Goal: Browse casually

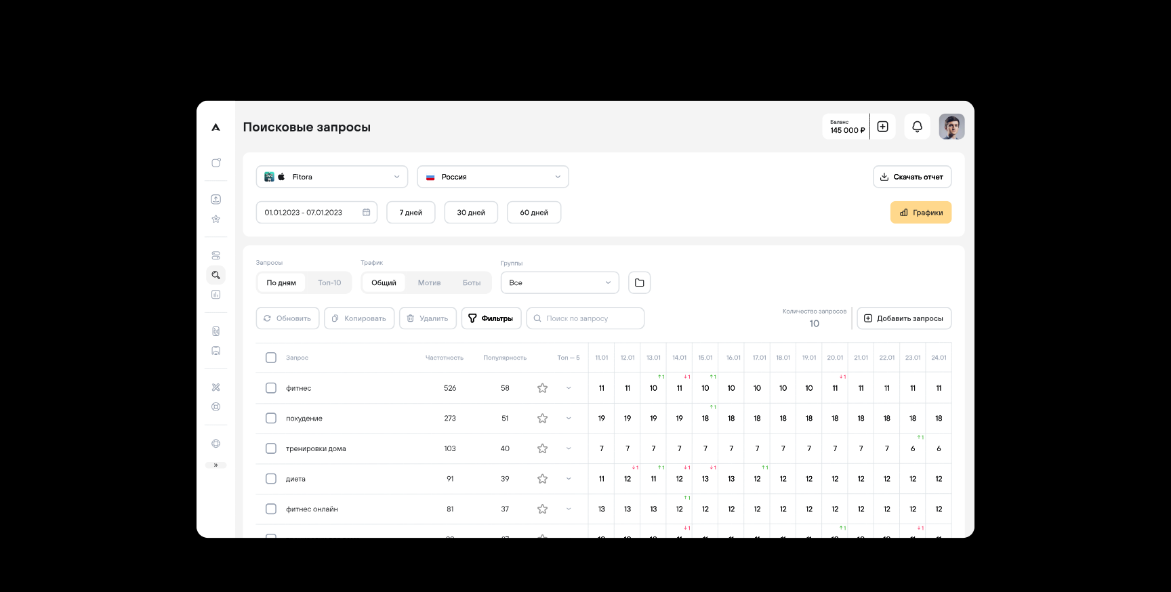
scroll to position [3905, 0]
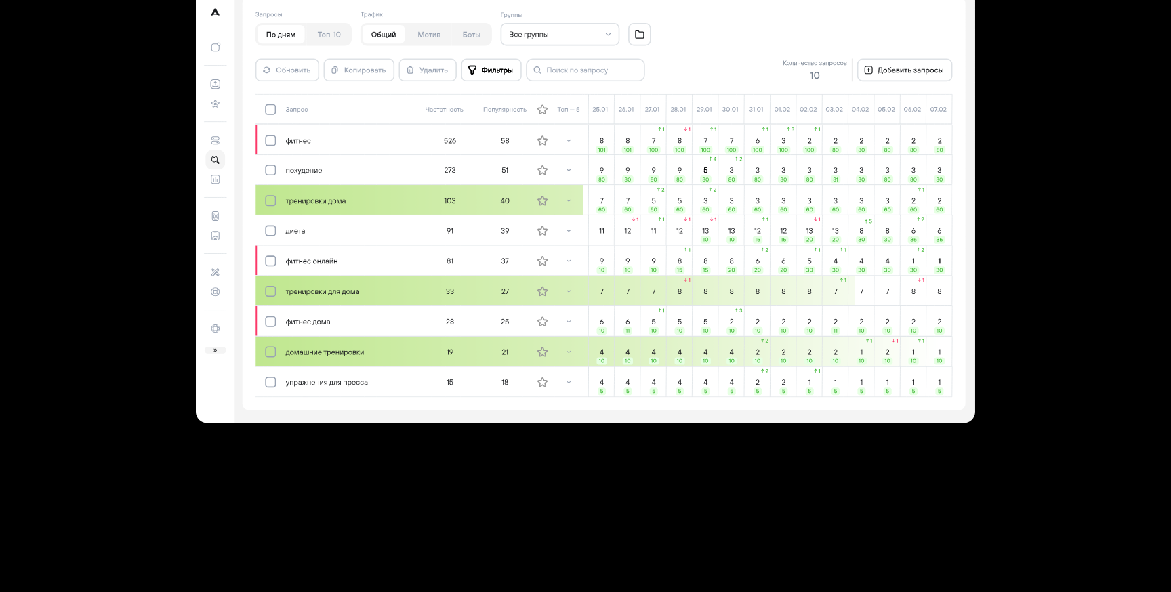
scroll to position [11088, 0]
